Goal: Task Accomplishment & Management: Use online tool/utility

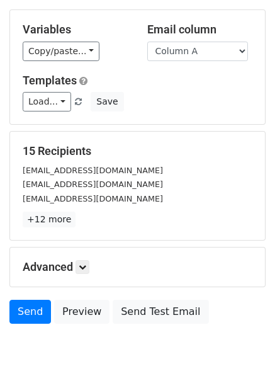
scroll to position [101, 0]
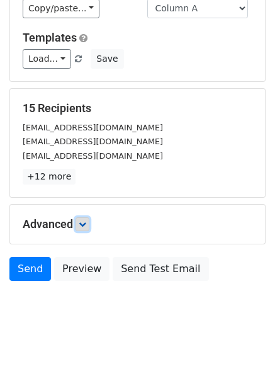
click at [89, 220] on link at bounding box center [83, 224] width 14 height 14
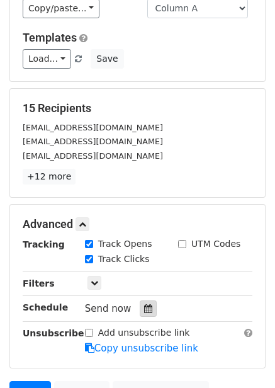
click at [145, 307] on icon at bounding box center [148, 308] width 8 height 9
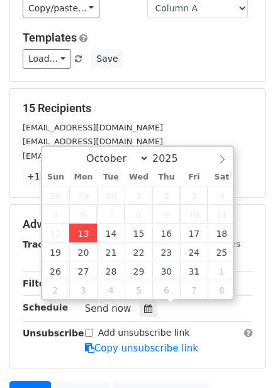
type input "2025-10-13 13:02"
type input "01"
type input "02"
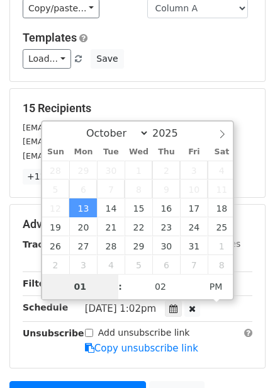
type input "4"
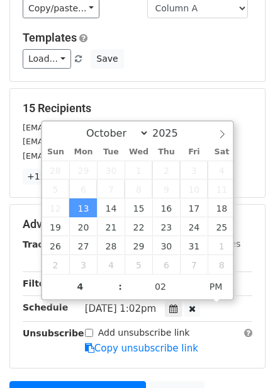
type input "2025-10-13 16:02"
click at [244, 309] on div "Mon, Oct 13, 1:02pm 2025-10-13 16:02" at bounding box center [169, 308] width 186 height 17
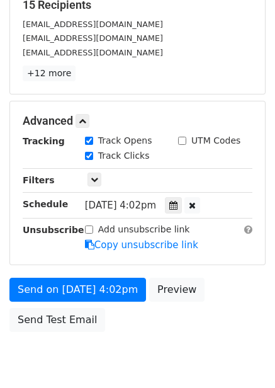
scroll to position [215, 0]
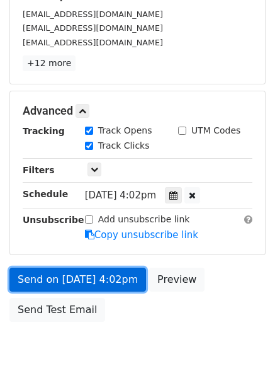
click at [118, 279] on link "Send on Oct 13 at 4:02pm" at bounding box center [77, 280] width 137 height 24
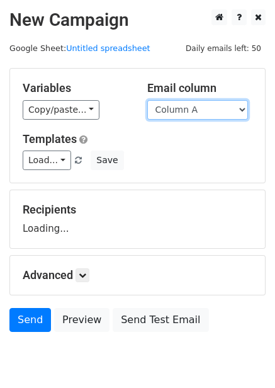
drag, startPoint x: 0, startPoint y: 0, endPoint x: 200, endPoint y: 117, distance: 231.5
click at [199, 111] on select "Column A Column B Column C Column D Column E Column F" at bounding box center [197, 110] width 101 height 20
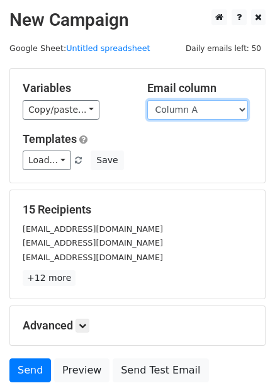
click at [204, 108] on select "Column A Column B Column C Column D Column E Column F" at bounding box center [197, 110] width 101 height 20
select select "Column B"
click at [147, 100] on select "Column A Column B Column C Column D Column E Column F" at bounding box center [197, 110] width 101 height 20
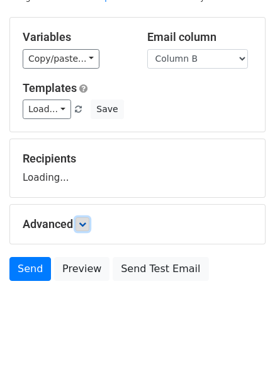
click at [86, 224] on icon at bounding box center [83, 224] width 8 height 8
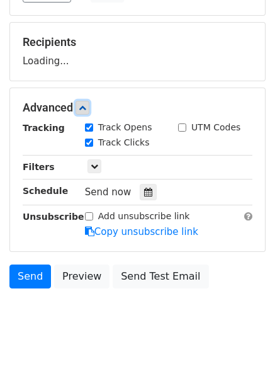
scroll to position [170, 0]
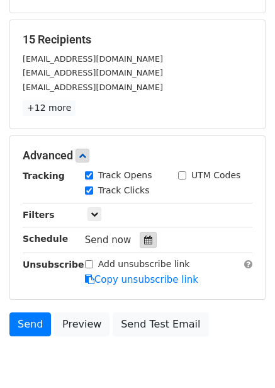
click at [144, 243] on icon at bounding box center [148, 240] width 8 height 9
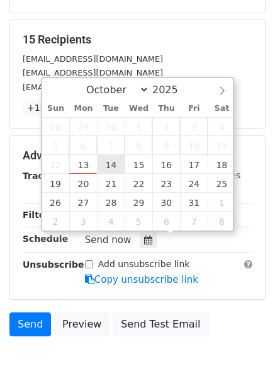
type input "2025-10-14 12:00"
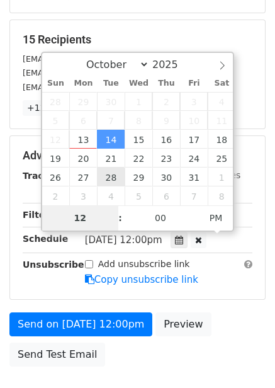
type input "5"
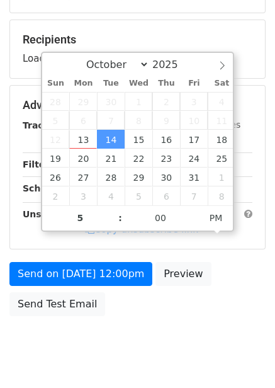
type input "2025-10-14 17:00"
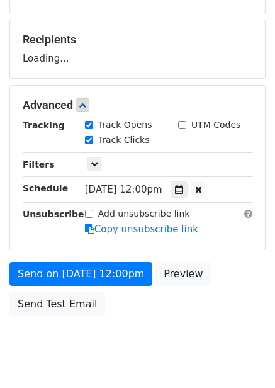
click at [232, 292] on div "Send on Oct 14 at 12:00pm Preview Send Test Email" at bounding box center [137, 292] width 275 height 60
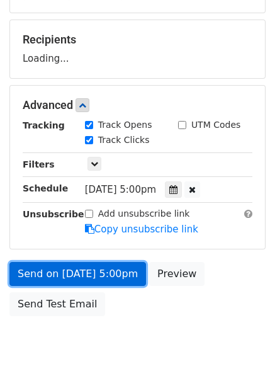
click at [116, 277] on link "Send on Oct 14 at 5:00pm" at bounding box center [77, 274] width 137 height 24
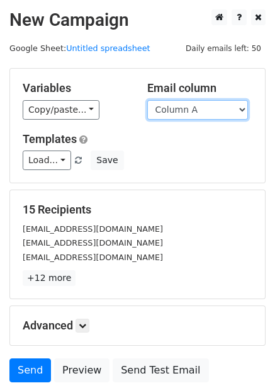
click at [163, 108] on select "Column A Column B Column C Column D Column E Column F" at bounding box center [197, 110] width 101 height 20
select select "Column C"
click at [147, 100] on select "Column A Column B Column C Column D Column E Column F" at bounding box center [197, 110] width 101 height 20
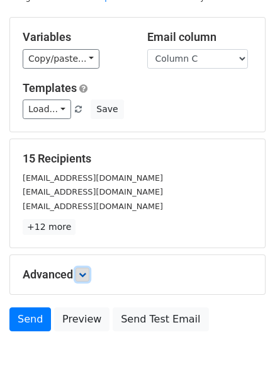
click at [85, 268] on link at bounding box center [83, 275] width 14 height 14
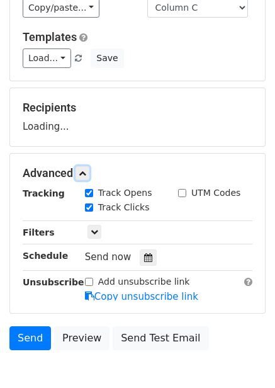
scroll to position [163, 0]
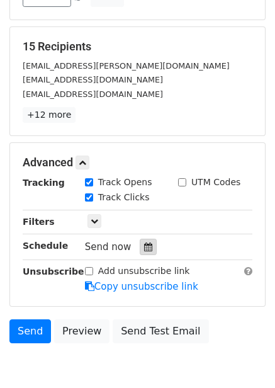
click at [149, 247] on div at bounding box center [148, 247] width 17 height 16
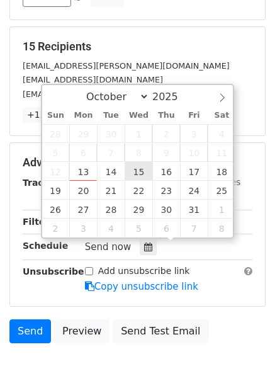
type input "2025-10-15 12:00"
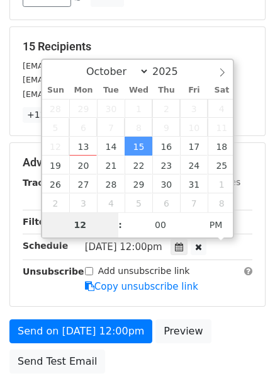
type input "6"
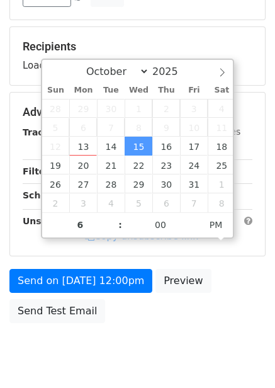
type input "2025-10-15 18:00"
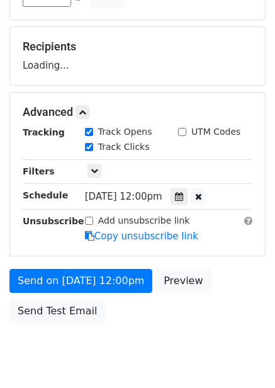
click at [200, 306] on div "Send on Oct 15 at 12:00pm Preview Send Test Email" at bounding box center [137, 299] width 275 height 60
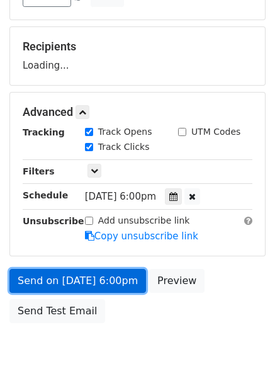
click at [122, 280] on link "Send on Oct 15 at 6:00pm" at bounding box center [77, 281] width 137 height 24
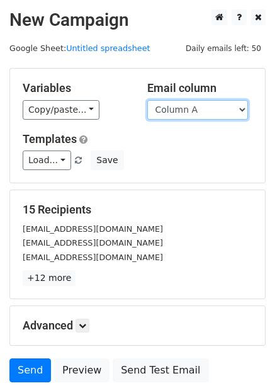
click at [223, 118] on select "Column A Column B Column C Column D Column E Column F" at bounding box center [197, 110] width 101 height 20
select select "Column D"
click at [147, 100] on select "Column A Column B Column C Column D Column E Column F" at bounding box center [197, 110] width 101 height 20
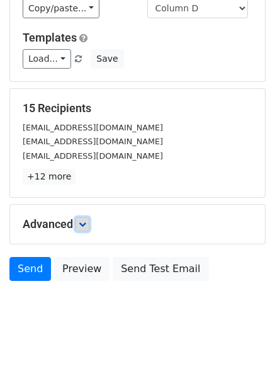
click at [79, 220] on link at bounding box center [83, 224] width 14 height 14
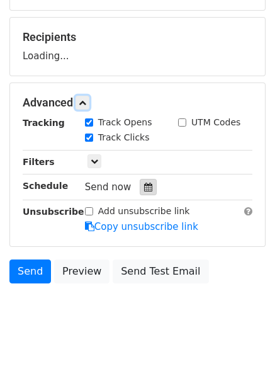
scroll to position [173, 0]
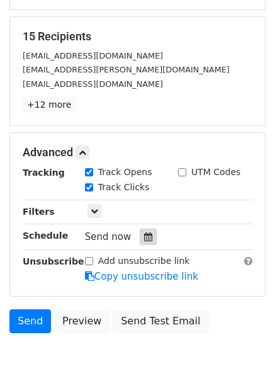
click at [144, 241] on icon at bounding box center [148, 236] width 8 height 9
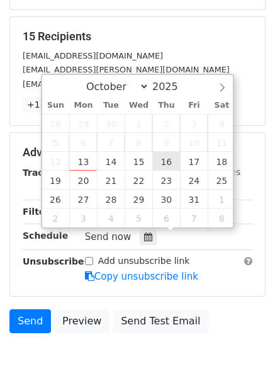
type input "2025-10-16 12:00"
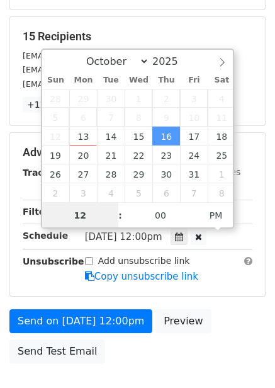
scroll to position [1, 0]
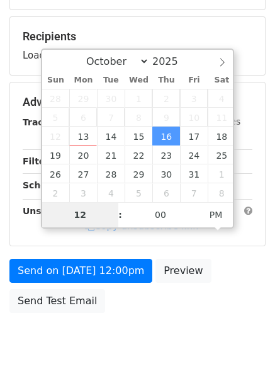
type input "7"
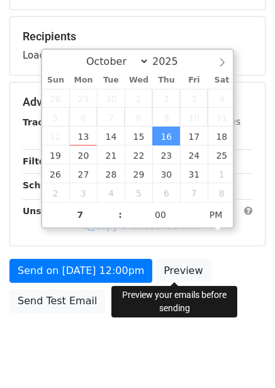
type input "2025-10-16 19:00"
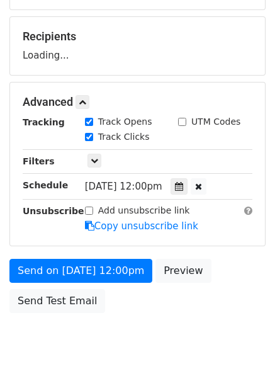
click at [199, 311] on div "Send on Oct 16 at 12:00pm Preview Send Test Email" at bounding box center [137, 289] width 275 height 60
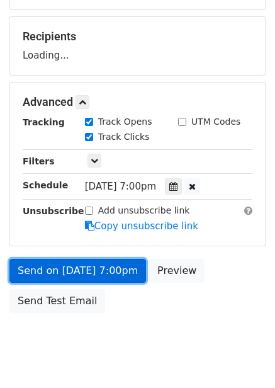
click at [113, 274] on link "Send on Oct 16 at 7:00pm" at bounding box center [77, 271] width 137 height 24
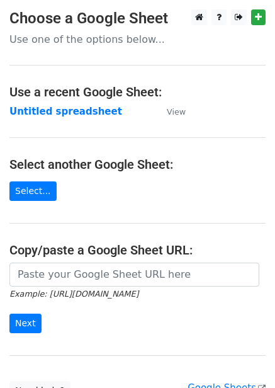
click at [92, 115] on strong "Untitled spreadsheet" at bounding box center [65, 111] width 113 height 11
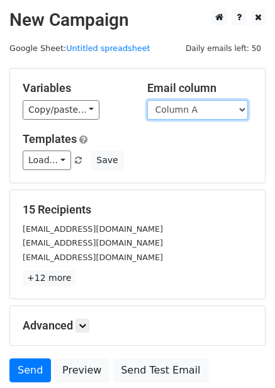
click at [231, 115] on select "Column A Column B Column C Column D Column E Column F" at bounding box center [197, 110] width 101 height 20
select select "Column E"
click at [147, 100] on select "Column A Column B Column C Column D Column E Column F" at bounding box center [197, 110] width 101 height 20
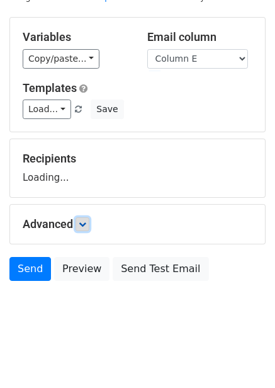
click at [81, 226] on icon at bounding box center [83, 224] width 8 height 8
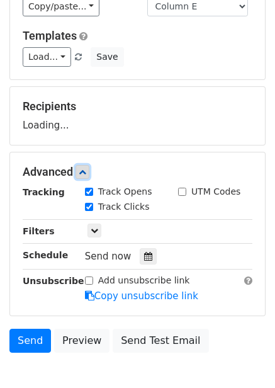
scroll to position [174, 0]
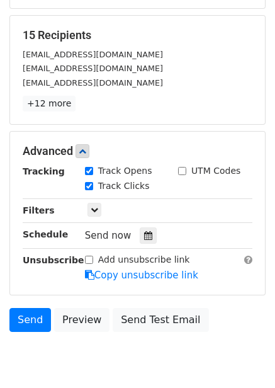
click at [140, 226] on div "Tracking Track Opens UTM Codes Track Clicks Filters Only include spreadsheet ro…" at bounding box center [138, 223] width 230 height 118
click at [144, 240] on icon at bounding box center [148, 235] width 8 height 9
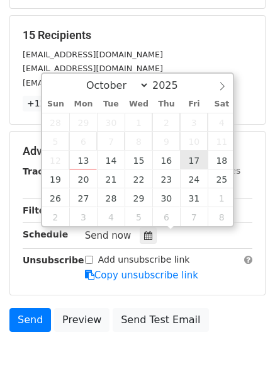
type input "2025-10-17 12:00"
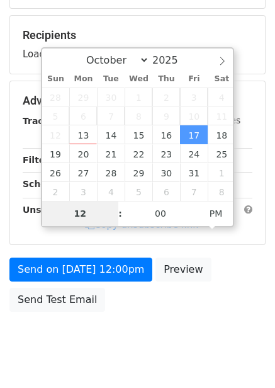
type input "8"
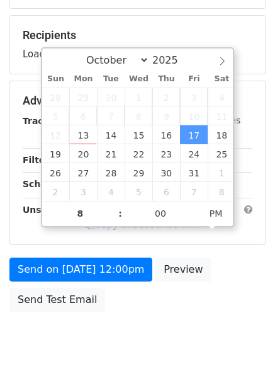
type input "2025-10-17 20:00"
drag, startPoint x: 210, startPoint y: 299, endPoint x: 212, endPoint y: 316, distance: 16.5
click at [210, 300] on div "Send on Oct 17 at 12:00pm Preview Send Test Email" at bounding box center [137, 288] width 275 height 60
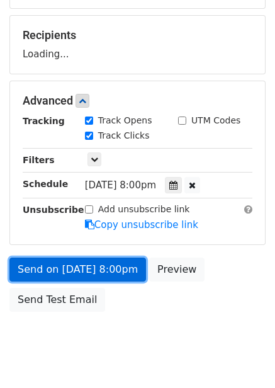
click at [111, 271] on link "Send on Oct 17 at 8:00pm" at bounding box center [77, 270] width 137 height 24
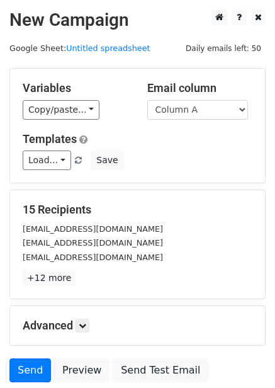
click at [188, 91] on h5 "Email column" at bounding box center [200, 88] width 106 height 14
click at [185, 116] on select "Column A Column B Column C Column D Column E Column F" at bounding box center [197, 110] width 101 height 20
select select "Column F"
click at [147, 100] on select "Column A Column B Column C Column D Column E Column F" at bounding box center [197, 110] width 101 height 20
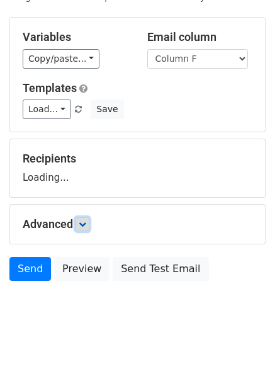
click at [85, 230] on link at bounding box center [83, 224] width 14 height 14
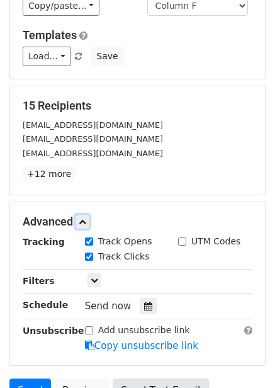
scroll to position [225, 0]
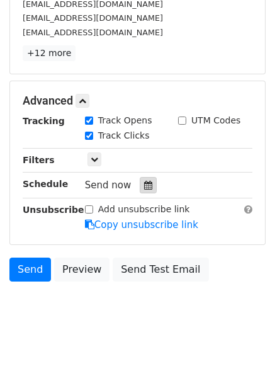
click at [146, 178] on div at bounding box center [148, 185] width 17 height 16
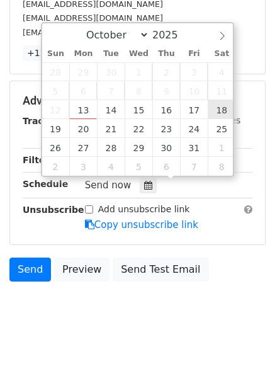
type input "[DATE] 12:00"
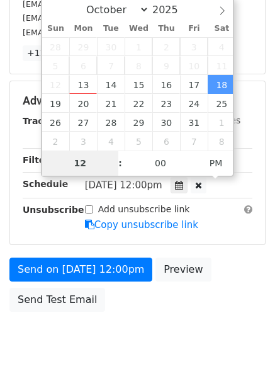
type input "9"
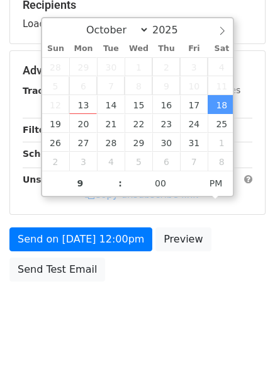
type input "[DATE] 21:00"
click at [218, 298] on body "New Campaign Daily emails left: 50 Google Sheet: Untitled spreadsheet Variables…" at bounding box center [137, 72] width 275 height 534
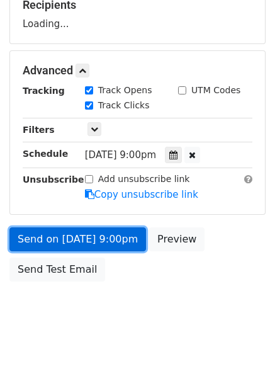
click at [112, 238] on link "Send on [DATE] 9:00pm" at bounding box center [77, 239] width 137 height 24
